Goal: Information Seeking & Learning: Learn about a topic

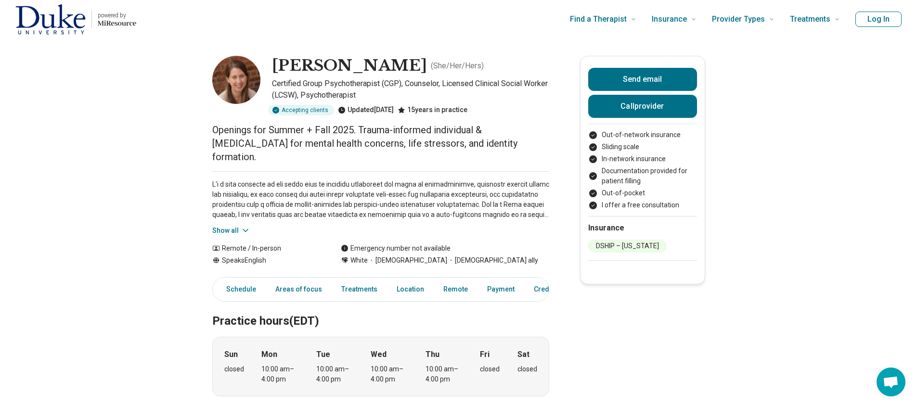
click at [228, 226] on button "Show all" at bounding box center [231, 231] width 38 height 10
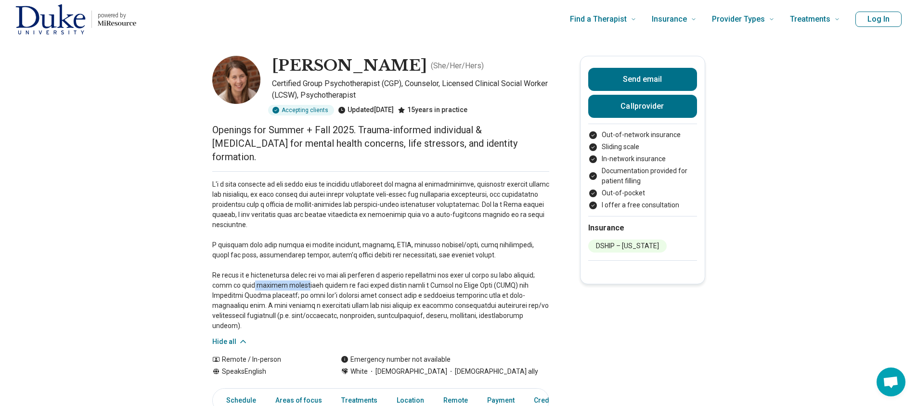
drag, startPoint x: 252, startPoint y: 274, endPoint x: 297, endPoint y: 276, distance: 45.3
click at [297, 276] on p at bounding box center [380, 256] width 337 height 152
click at [394, 289] on p at bounding box center [380, 256] width 337 height 152
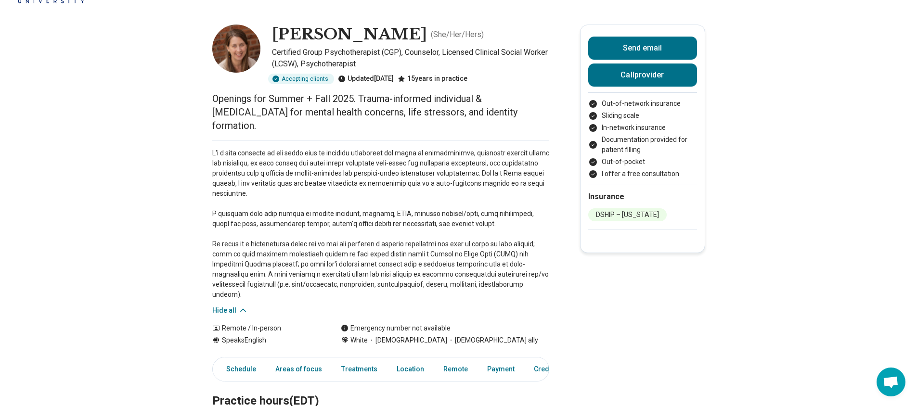
scroll to position [48, 0]
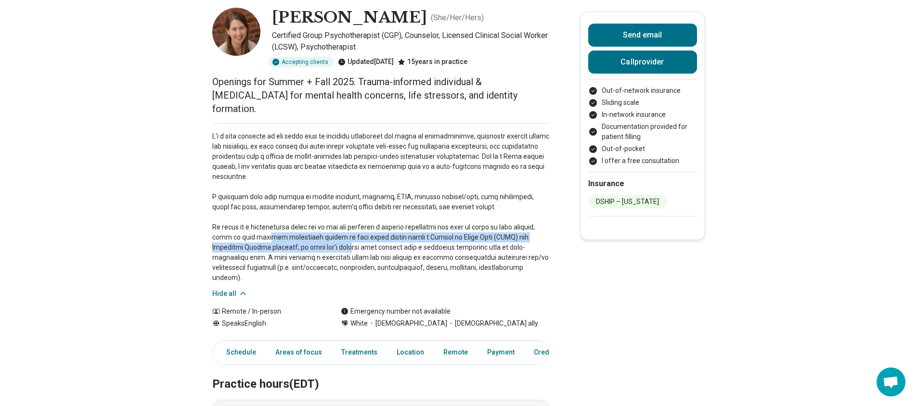
drag, startPoint x: 268, startPoint y: 224, endPoint x: 323, endPoint y: 235, distance: 56.8
click at [323, 235] on p at bounding box center [380, 207] width 337 height 152
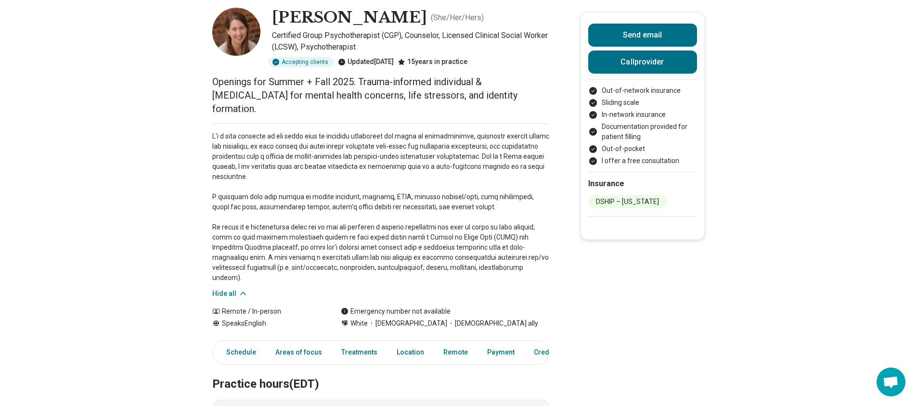
click at [412, 246] on p at bounding box center [380, 207] width 337 height 152
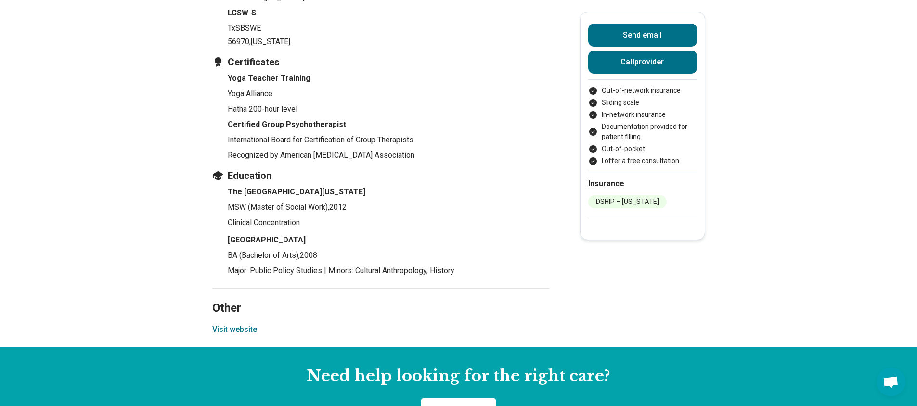
scroll to position [1299, 0]
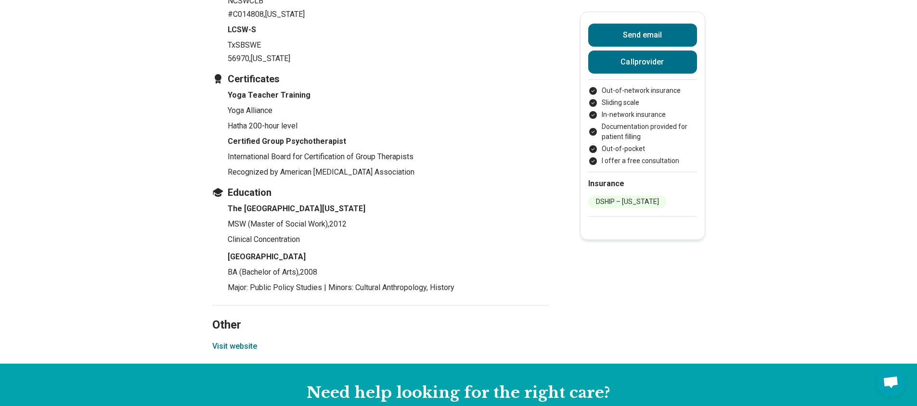
drag, startPoint x: 238, startPoint y: 324, endPoint x: 230, endPoint y: 321, distance: 8.4
click at [230, 341] on button "Visit website" at bounding box center [234, 347] width 45 height 12
